Goal: Task Accomplishment & Management: Manage account settings

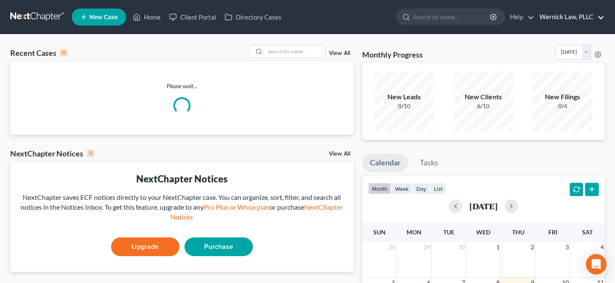
click at [566, 19] on link "Wernick Law, PLLC" at bounding box center [569, 16] width 69 height 15
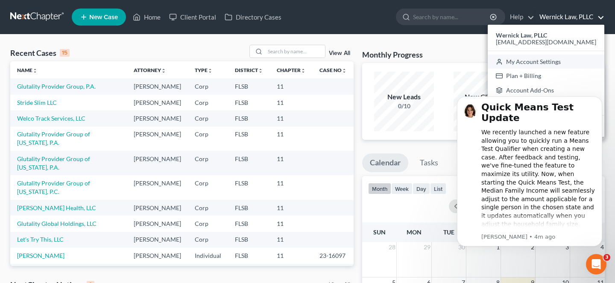
click at [555, 56] on link "My Account Settings" at bounding box center [545, 62] width 117 height 15
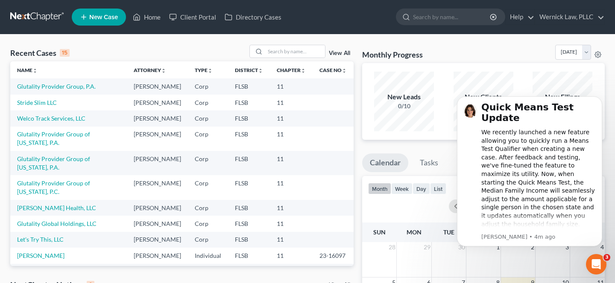
select select "17"
select select "24"
select select "9"
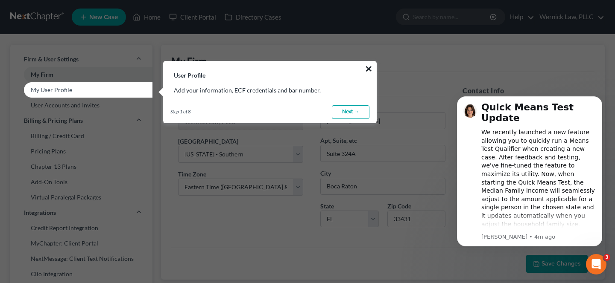
click at [367, 70] on button "×" at bounding box center [369, 69] width 8 height 14
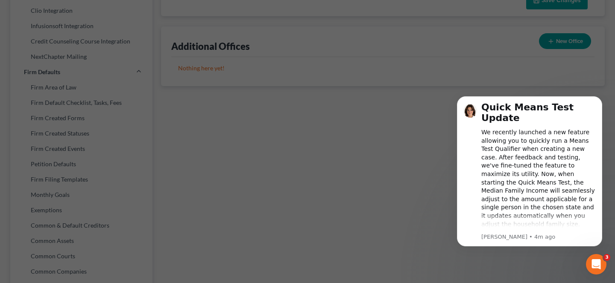
scroll to position [265, 0]
click at [596, 99] on button "Dismiss notification" at bounding box center [599, 98] width 11 height 11
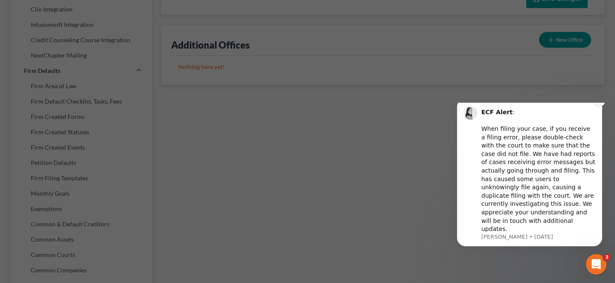
click at [596, 107] on button "Dismiss notification" at bounding box center [599, 101] width 11 height 11
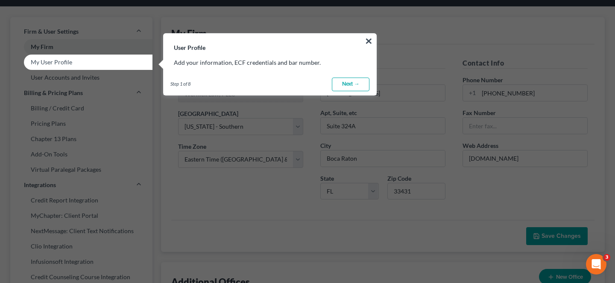
scroll to position [4, 0]
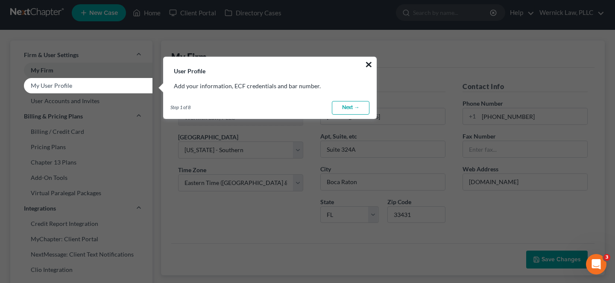
click at [368, 68] on button "×" at bounding box center [369, 65] width 8 height 14
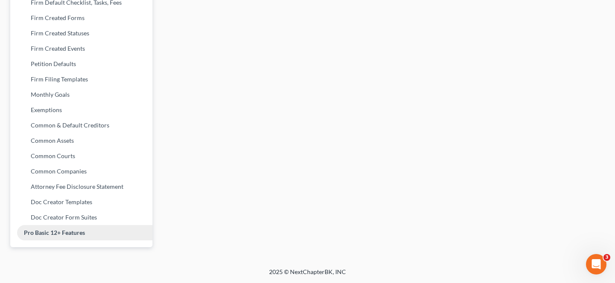
click at [71, 230] on link "Pro Basic 12+ Features" at bounding box center [81, 232] width 142 height 15
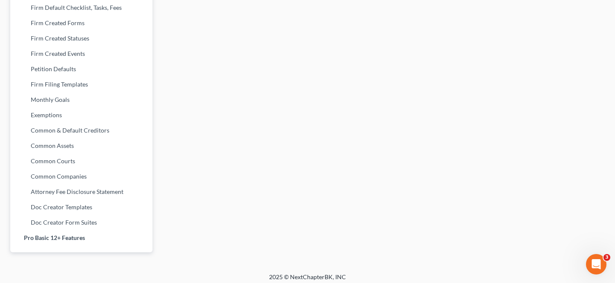
scroll to position [364, 0]
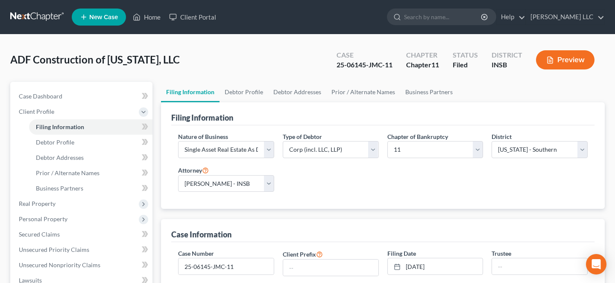
select select "5"
select select "1"
select select "28"
select select "0"
